Goal: Task Accomplishment & Management: Manage account settings

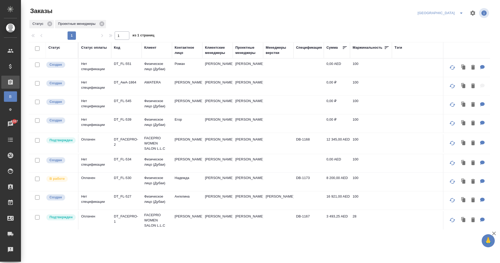
scroll to position [106, 0]
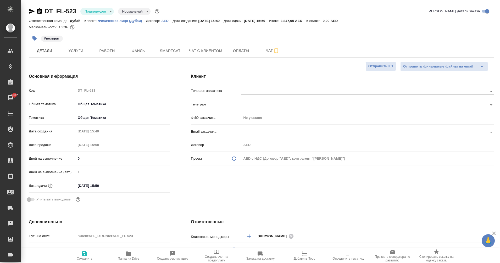
select select "RU"
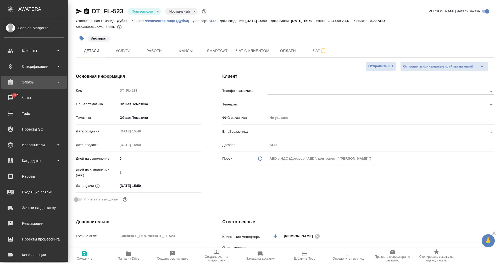
click at [36, 87] on div "Заказы" at bounding box center [33, 82] width 65 height 13
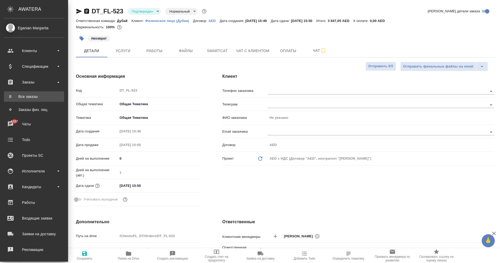
click at [34, 99] on div "Все заказы" at bounding box center [34, 96] width 55 height 5
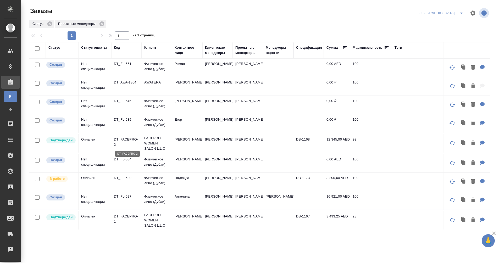
click at [120, 140] on p "DT_FACEPRO-2" at bounding box center [126, 142] width 25 height 10
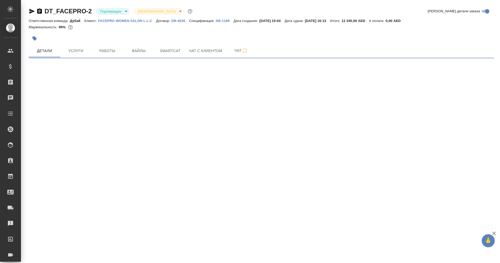
select select "RU"
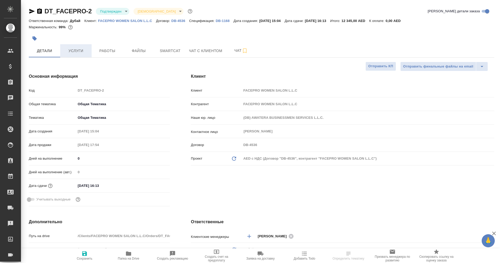
type textarea "x"
click at [80, 50] on span "Услуги" at bounding box center [75, 51] width 25 height 7
type textarea "x"
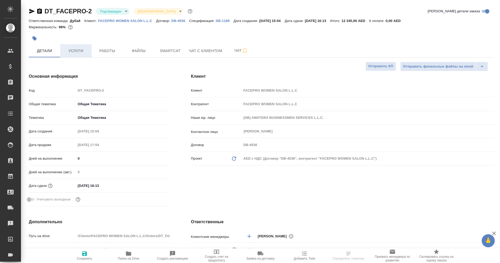
type textarea "x"
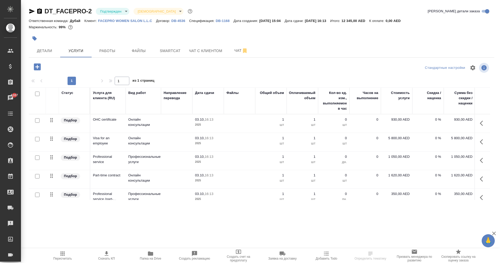
click at [39, 10] on icon "button" at bounding box center [39, 10] width 5 height 5
click at [31, 10] on icon "button" at bounding box center [32, 11] width 6 height 5
